Goal: Communication & Community: Answer question/provide support

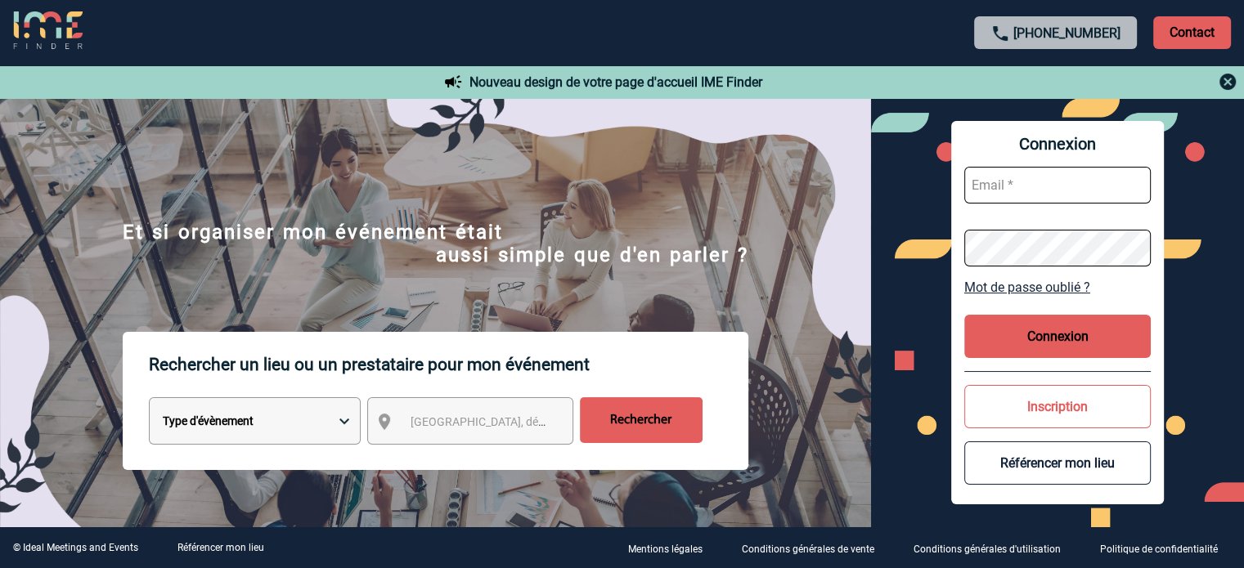
type input "cecile.schuck@capgemini.com"
click at [1051, 326] on button "Connexion" at bounding box center [1057, 336] width 186 height 43
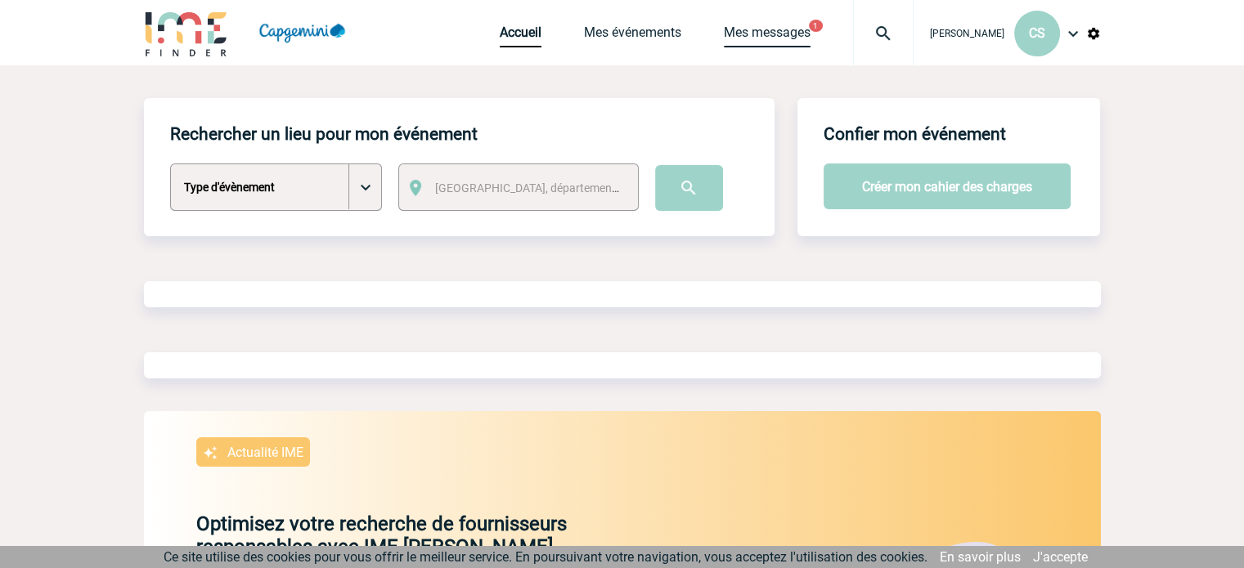
click at [792, 38] on link "Mes messages" at bounding box center [767, 36] width 87 height 23
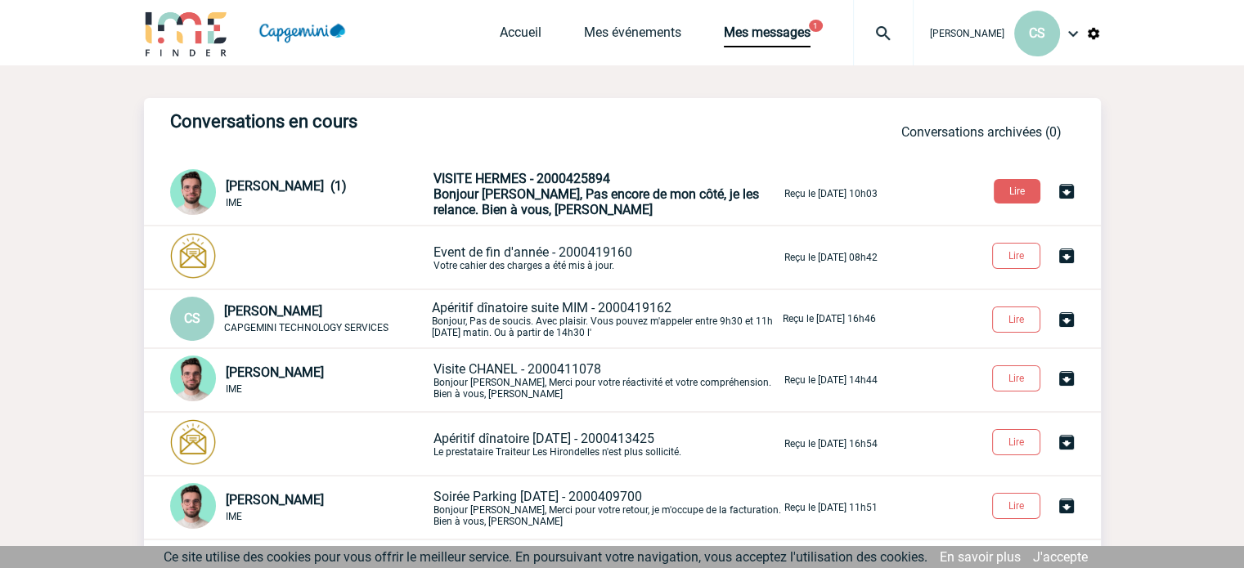
click at [515, 195] on span "Bonjour [PERSON_NAME], Pas encore de mon côté, je les relance. Bien à vous, [PE…" at bounding box center [595, 201] width 325 height 31
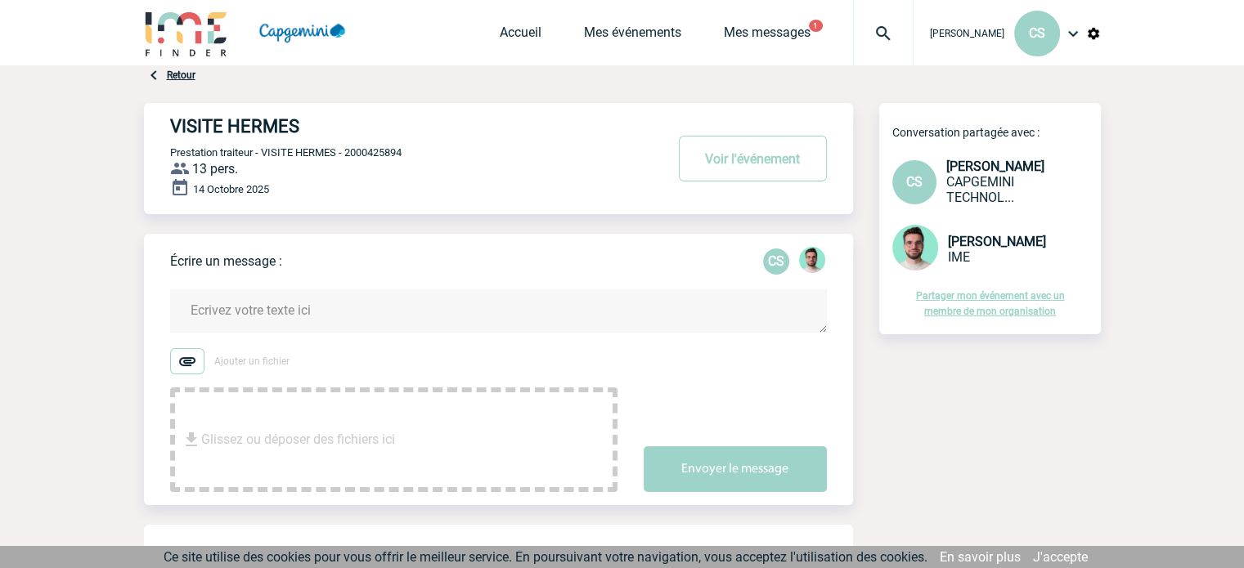
click at [403, 312] on textarea at bounding box center [498, 310] width 657 height 43
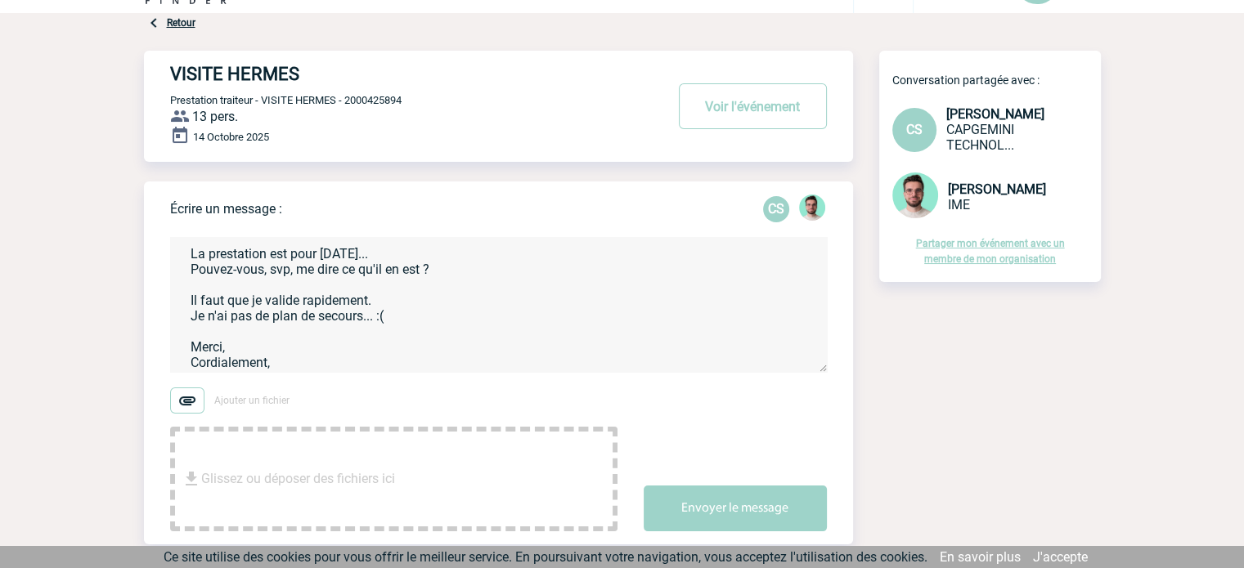
scroll to position [82, 0]
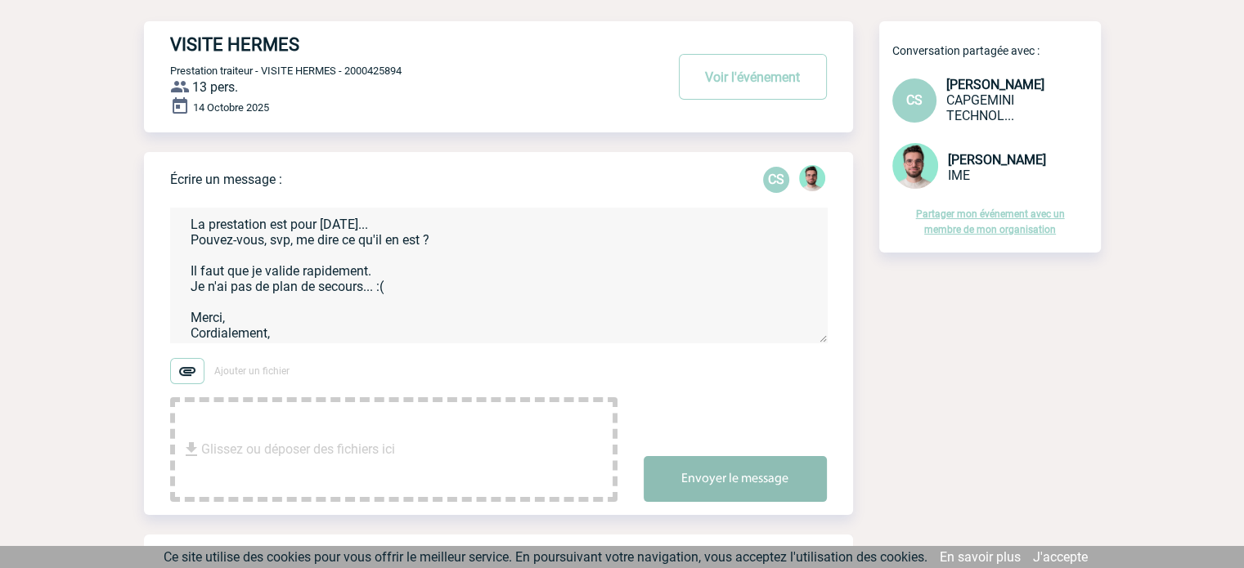
type textarea "Benjamin, La prestation est pour mardi... Pouvez-vous, svp, me dire ce qu'il en…"
click at [762, 487] on button "Envoyer le message" at bounding box center [735, 479] width 183 height 46
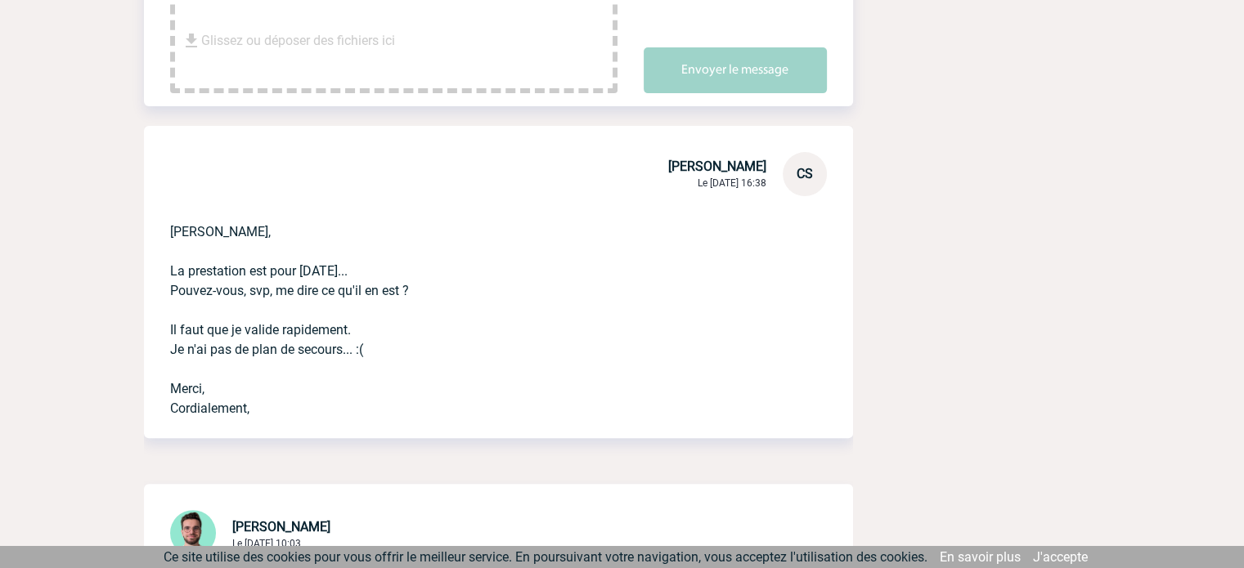
scroll to position [0, 0]
